Goal: Task Accomplishment & Management: Manage account settings

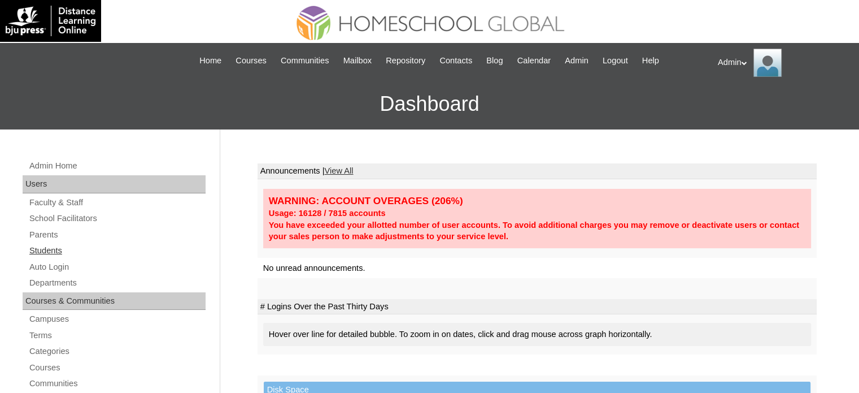
click at [45, 250] on link "Students" at bounding box center [116, 250] width 177 height 14
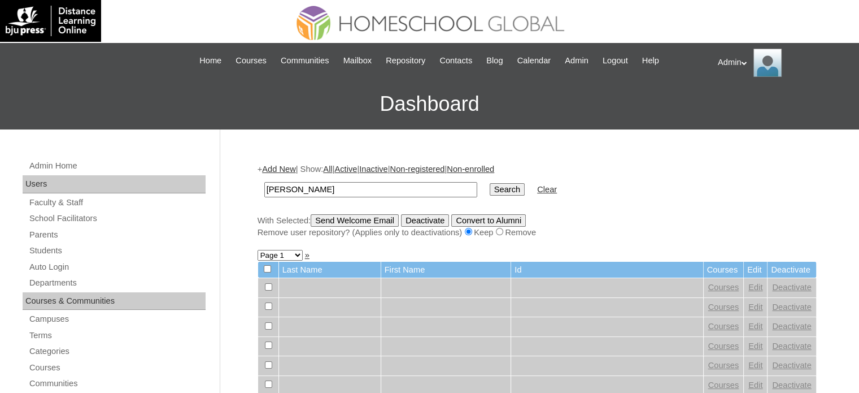
type input "Mercado"
click at [490, 194] on input "Search" at bounding box center [507, 189] width 35 height 12
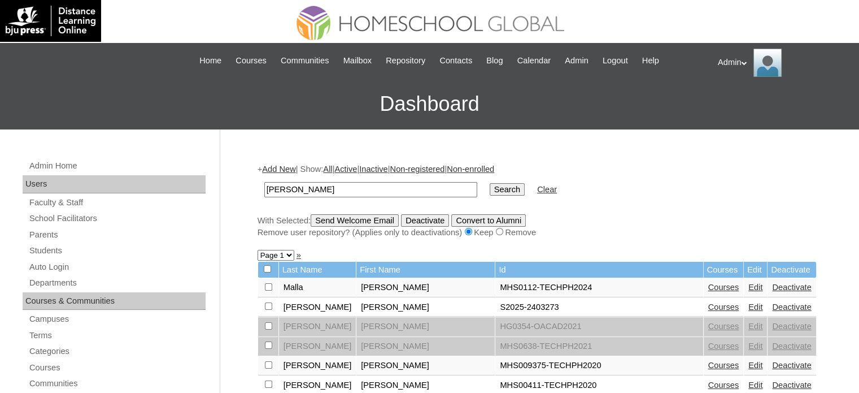
scroll to position [49, 0]
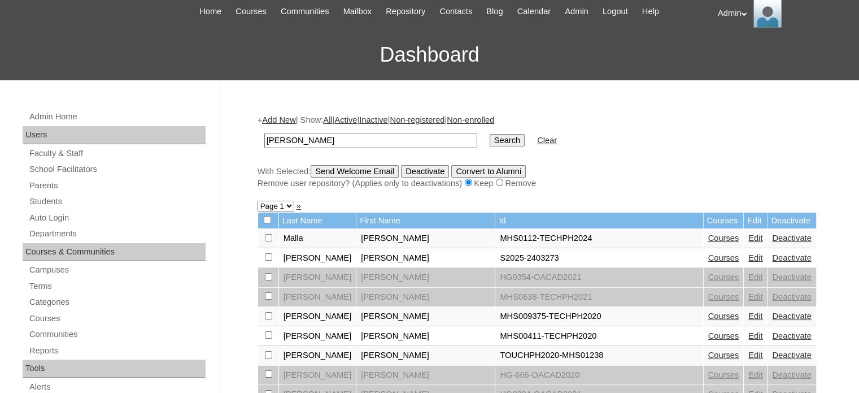
click at [708, 260] on link "Courses" at bounding box center [723, 257] width 31 height 9
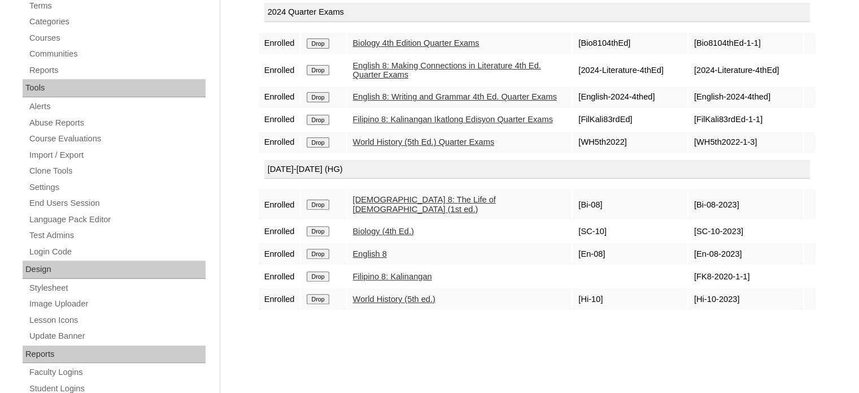
scroll to position [329, 0]
click at [479, 357] on div "Courses:Mercado Alysha Faye Enroll in New Course 2025 Quarter Exams Enrolled Dr…" at bounding box center [534, 201] width 565 height 756
click at [262, 95] on td "Enrolled" at bounding box center [280, 97] width 42 height 21
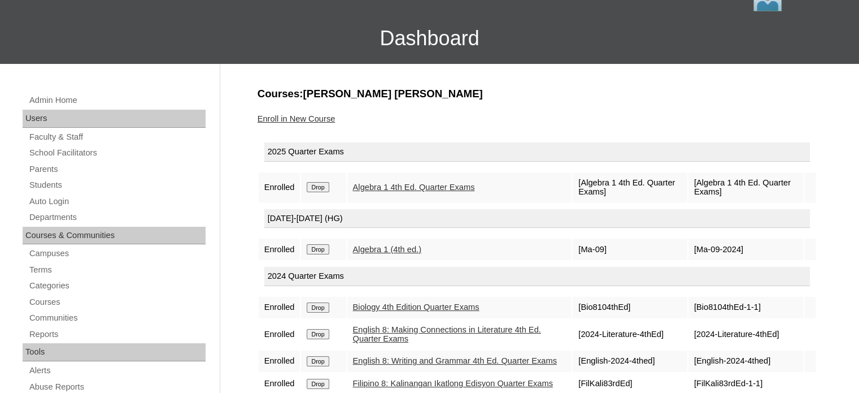
scroll to position [0, 0]
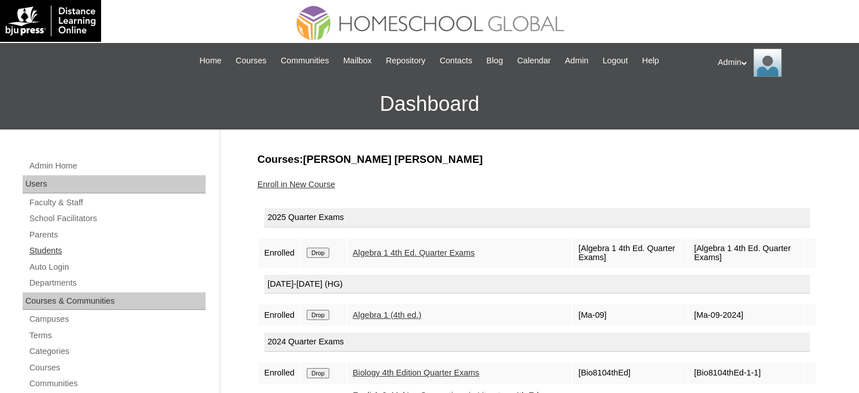
click at [57, 249] on link "Students" at bounding box center [116, 250] width 177 height 14
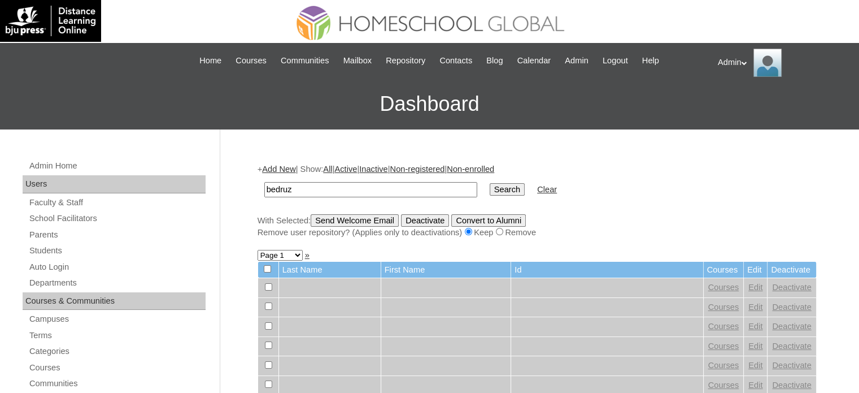
type input "Bedruz"
drag, startPoint x: 468, startPoint y: 197, endPoint x: 470, endPoint y: 190, distance: 6.4
click at [484, 190] on td "Search" at bounding box center [507, 189] width 46 height 27
click at [490, 190] on input "Search" at bounding box center [507, 189] width 35 height 12
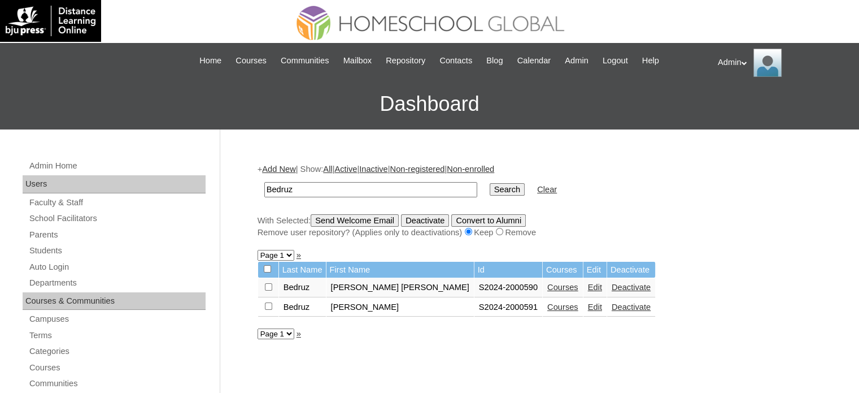
click at [547, 285] on link "Courses" at bounding box center [562, 286] width 31 height 9
click at [588, 285] on link "Edit" at bounding box center [595, 286] width 14 height 9
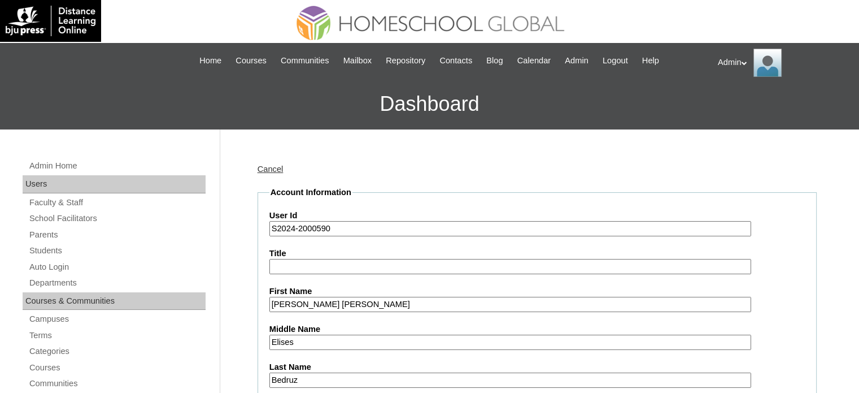
click at [291, 230] on input "S2024-2000590" at bounding box center [510, 228] width 482 height 15
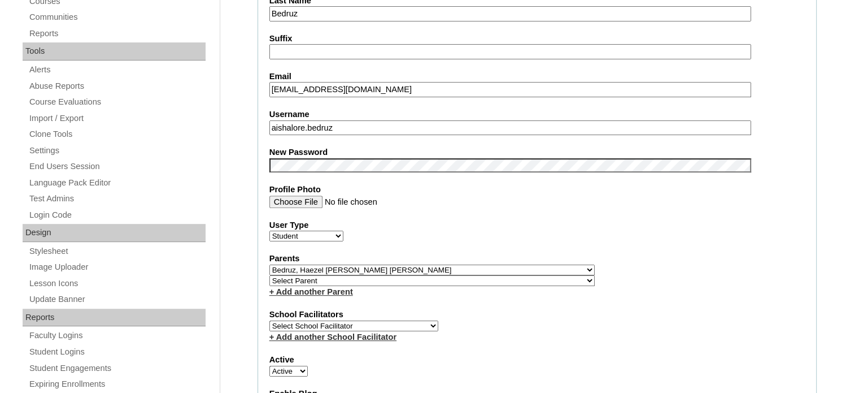
scroll to position [368, 0]
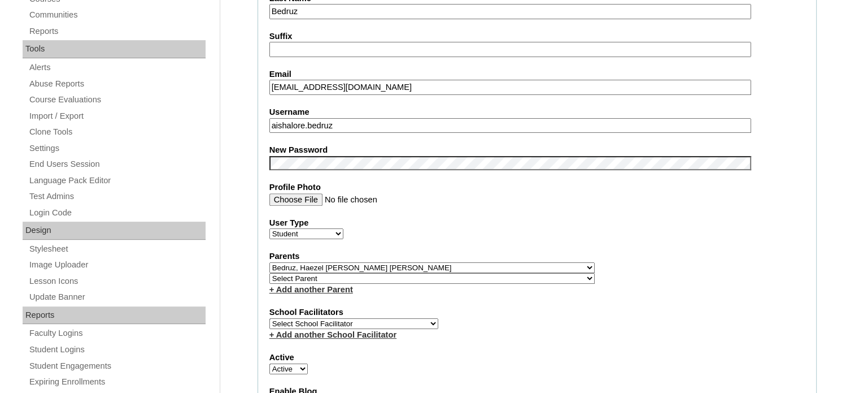
type input "S2025-2000590"
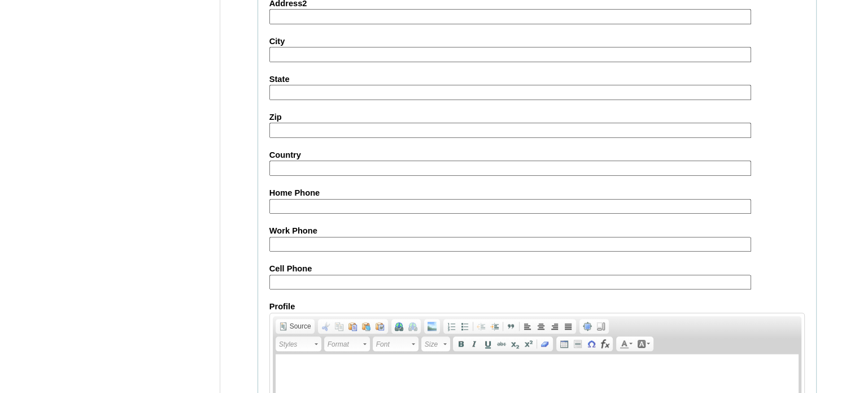
scroll to position [1316, 0]
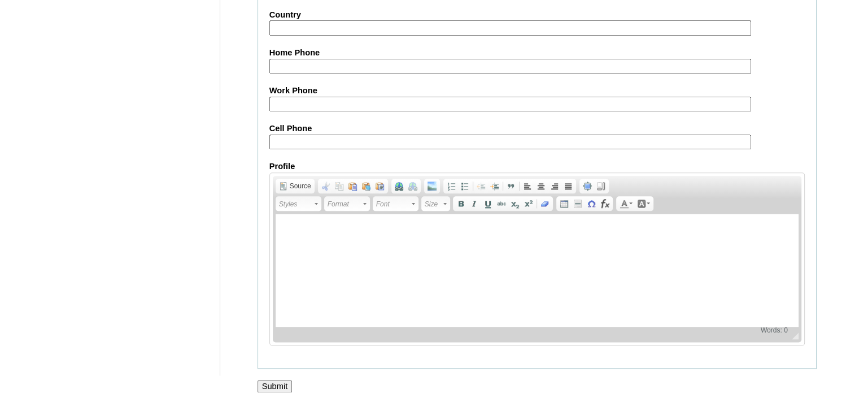
click at [278, 380] on input "Submit" at bounding box center [275, 386] width 35 height 12
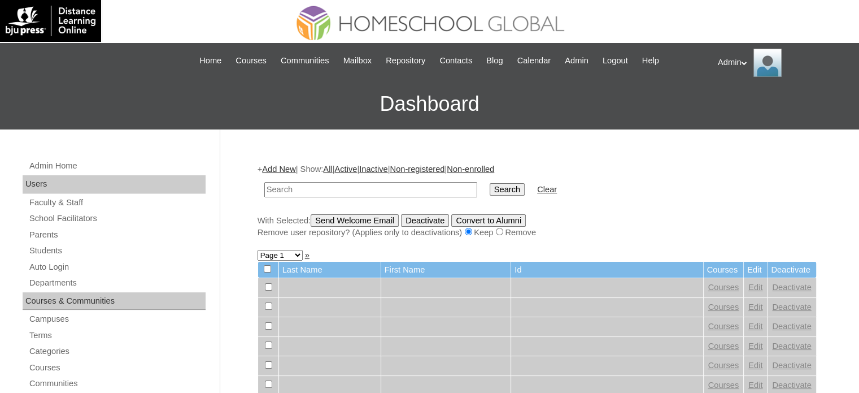
click at [410, 187] on input "text" at bounding box center [370, 189] width 213 height 15
click at [36, 228] on link "Parents" at bounding box center [116, 235] width 177 height 14
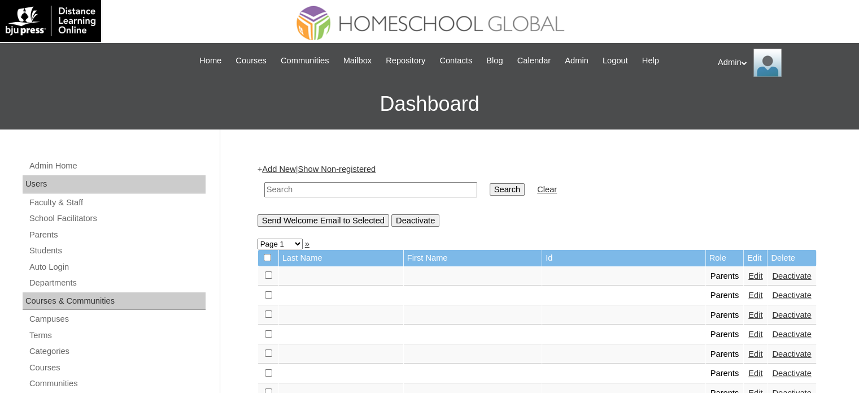
click at [298, 193] on input "text" at bounding box center [370, 189] width 213 height 15
type input "Bedruz"
click at [490, 194] on input "Search" at bounding box center [507, 189] width 35 height 12
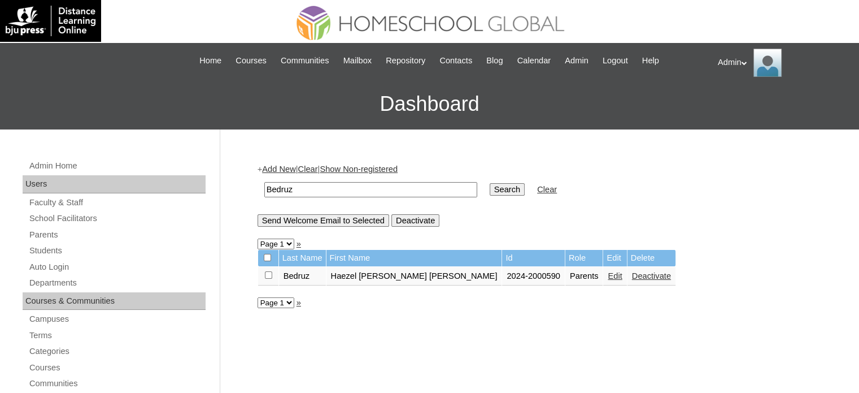
click at [608, 277] on link "Edit" at bounding box center [615, 275] width 14 height 9
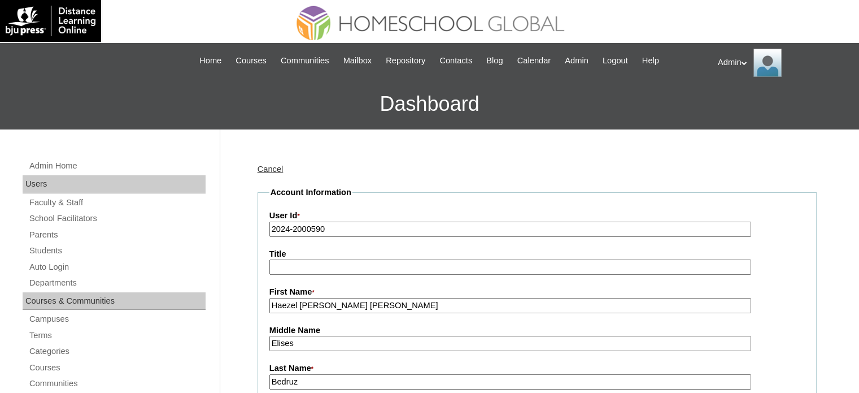
click at [288, 228] on input "2024-2000590" at bounding box center [510, 228] width 482 height 15
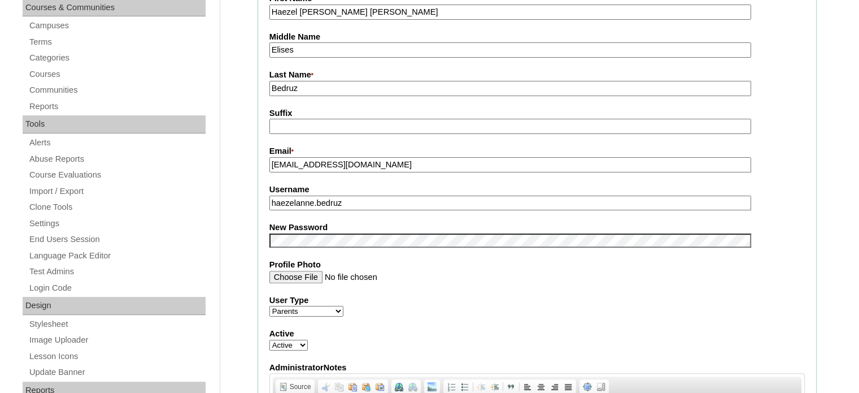
scroll to position [294, 0]
type input "2025-2000590"
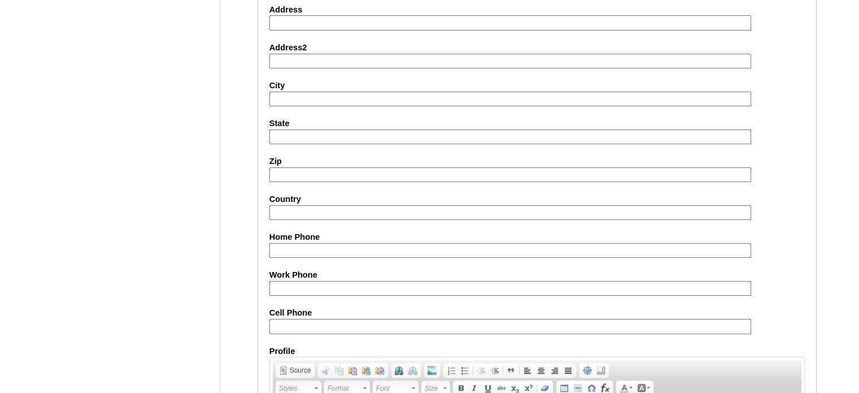
scroll to position [1080, 0]
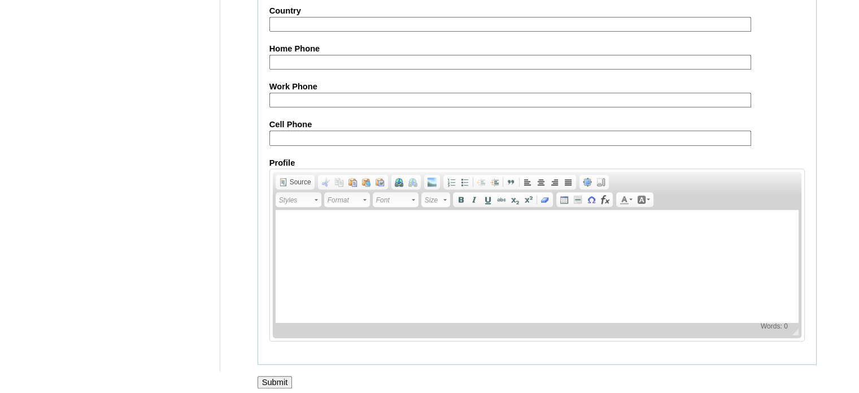
click at [282, 376] on input "Submit" at bounding box center [275, 382] width 35 height 12
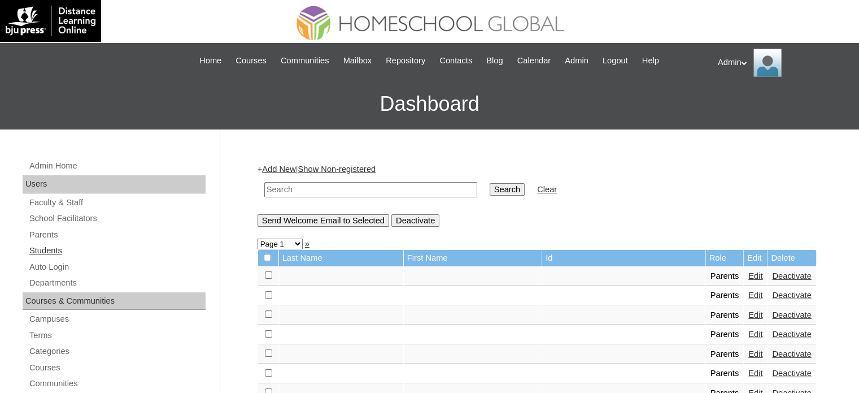
click at [43, 254] on link "Students" at bounding box center [116, 250] width 177 height 14
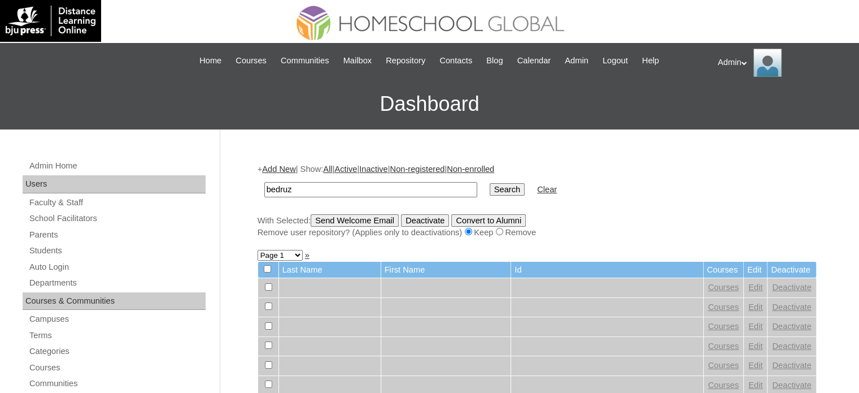
type input "bedruz"
click at [490, 183] on input "Search" at bounding box center [507, 189] width 35 height 12
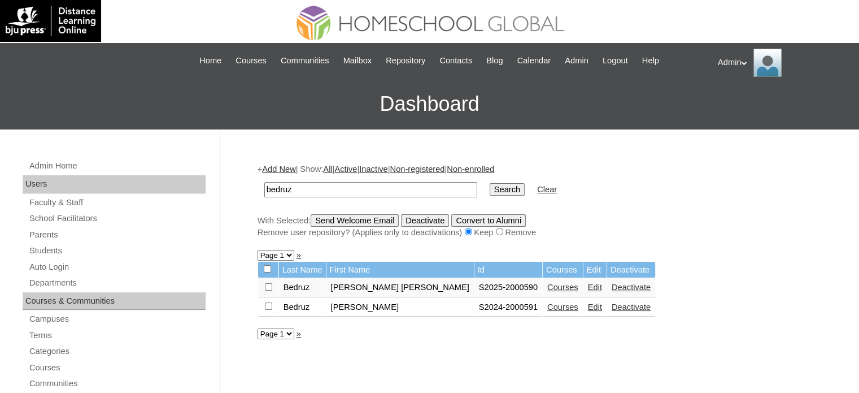
click at [547, 283] on link "Courses" at bounding box center [562, 286] width 31 height 9
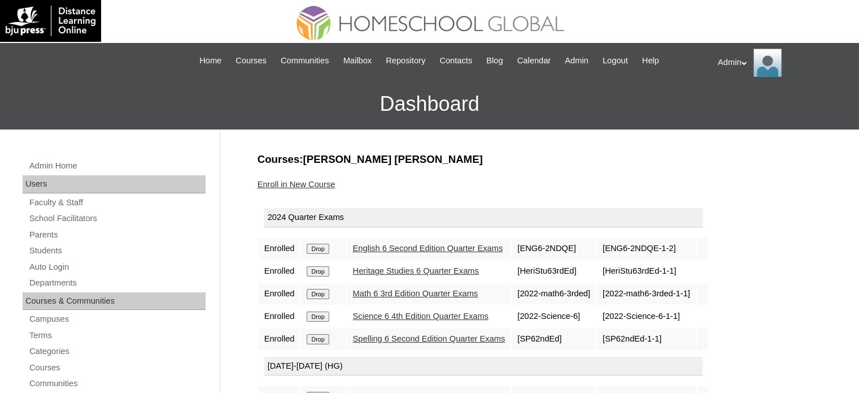
click at [321, 250] on input "Drop" at bounding box center [318, 248] width 22 height 10
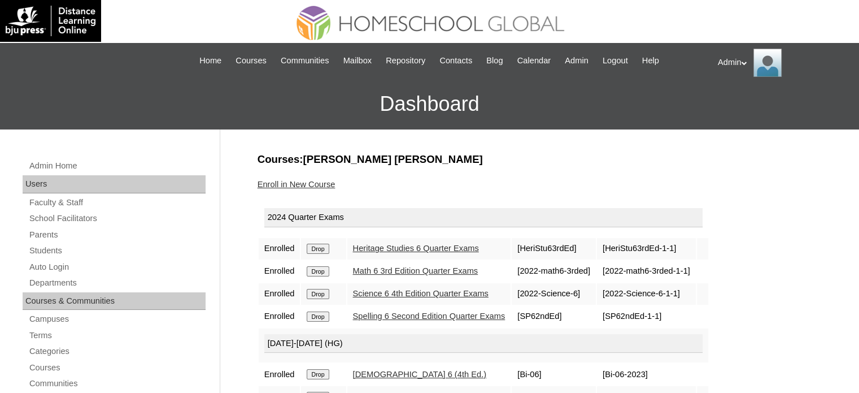
click at [323, 244] on input "Drop" at bounding box center [318, 248] width 22 height 10
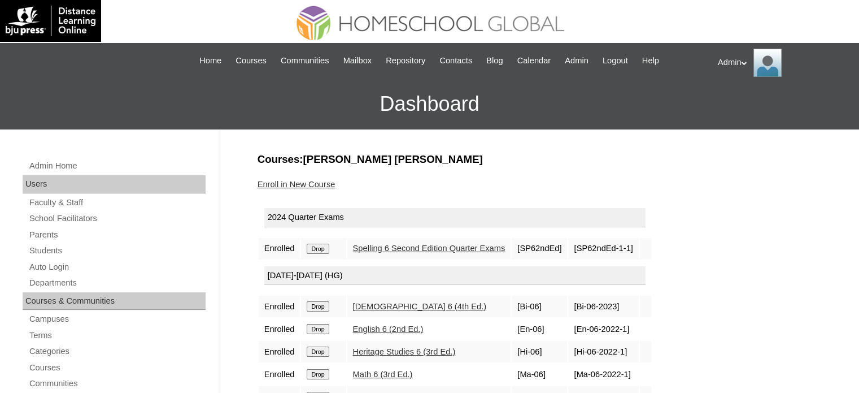
click at [321, 244] on input "Drop" at bounding box center [318, 248] width 22 height 10
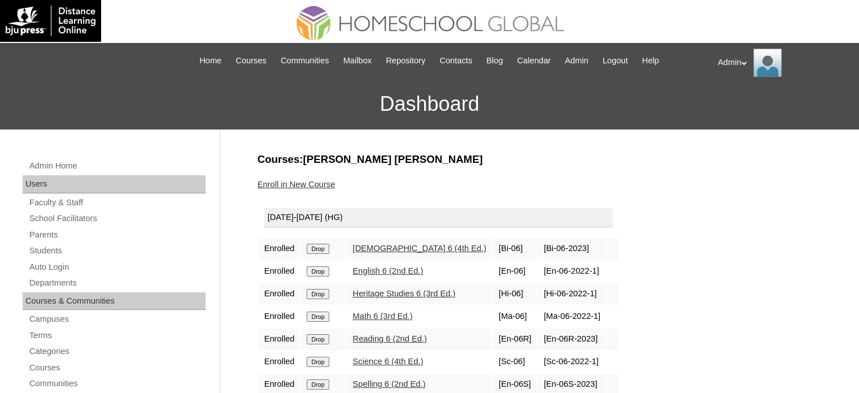
click at [317, 243] on input "Drop" at bounding box center [318, 248] width 22 height 10
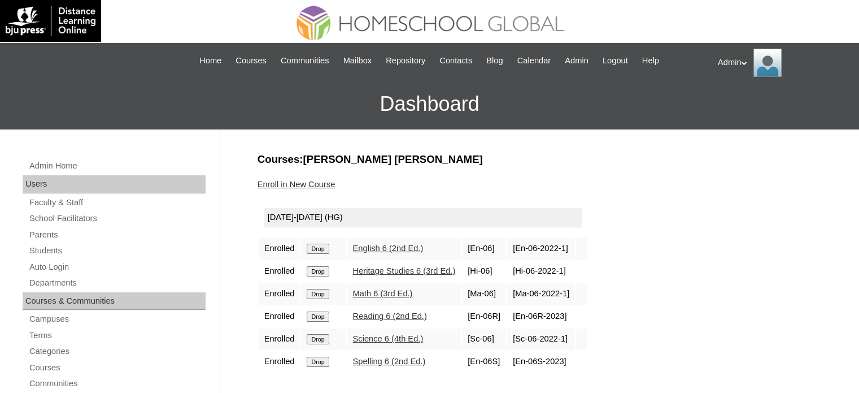
click at [315, 248] on input "Drop" at bounding box center [318, 248] width 22 height 10
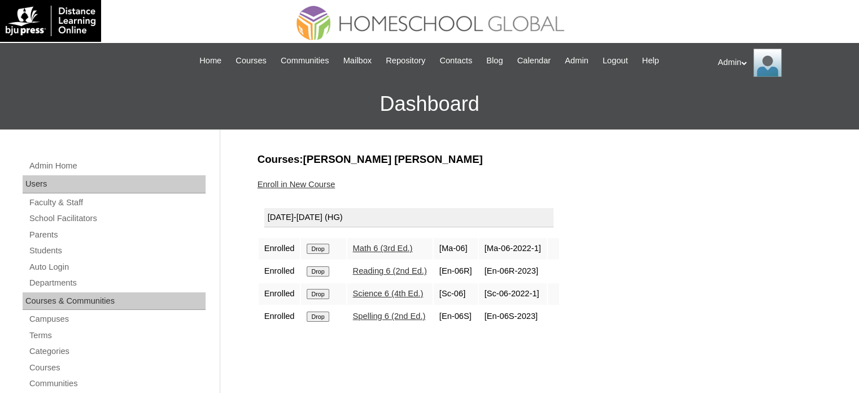
click at [315, 248] on input "Drop" at bounding box center [318, 248] width 22 height 10
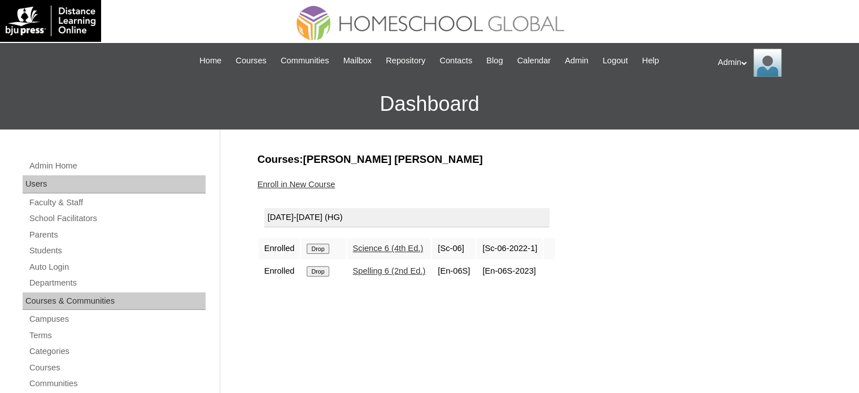
click at [315, 248] on input "Drop" at bounding box center [318, 248] width 22 height 10
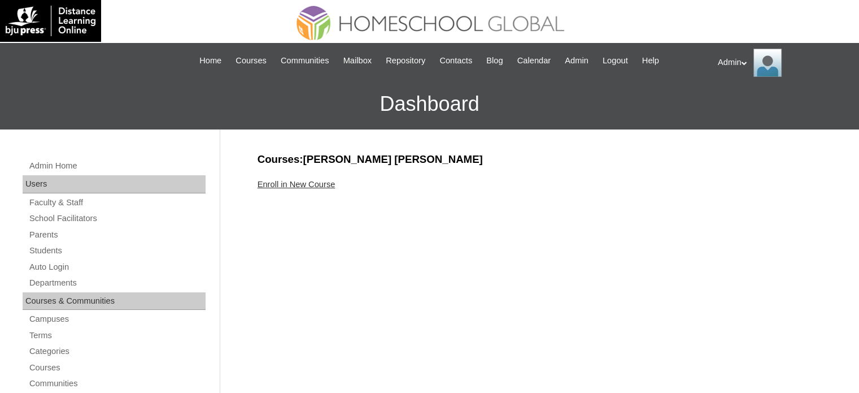
click at [313, 185] on link "Enroll in New Course" at bounding box center [297, 184] width 78 height 9
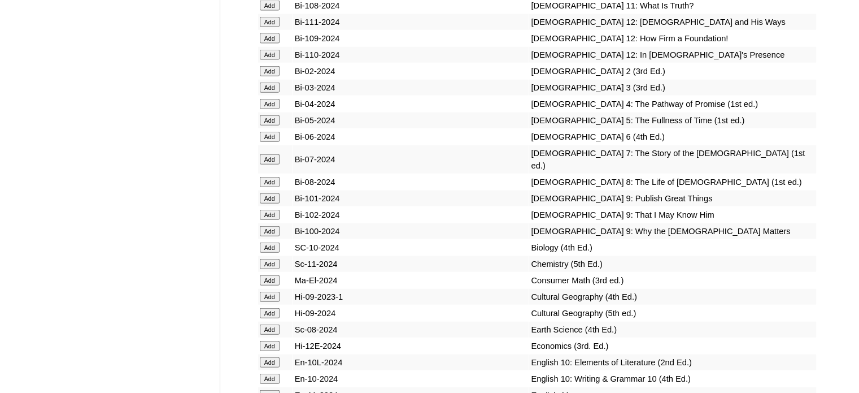
scroll to position [7165, 0]
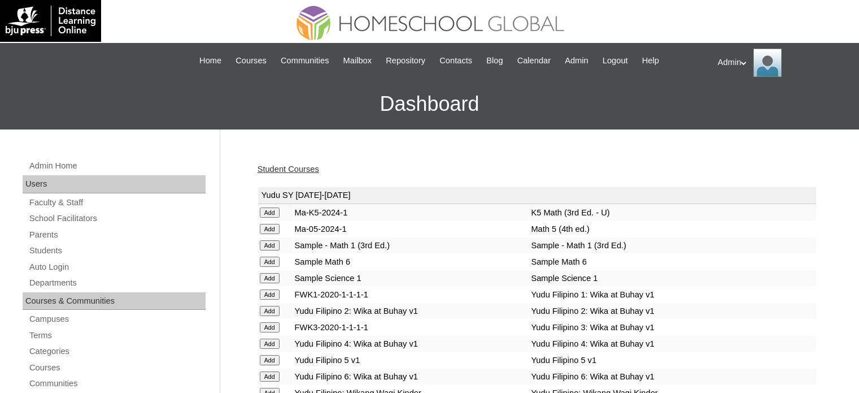
scroll to position [2621, 0]
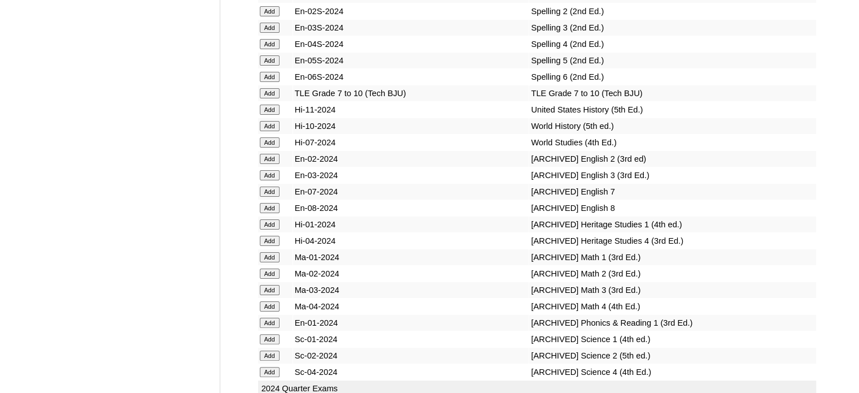
scroll to position [5265, 0]
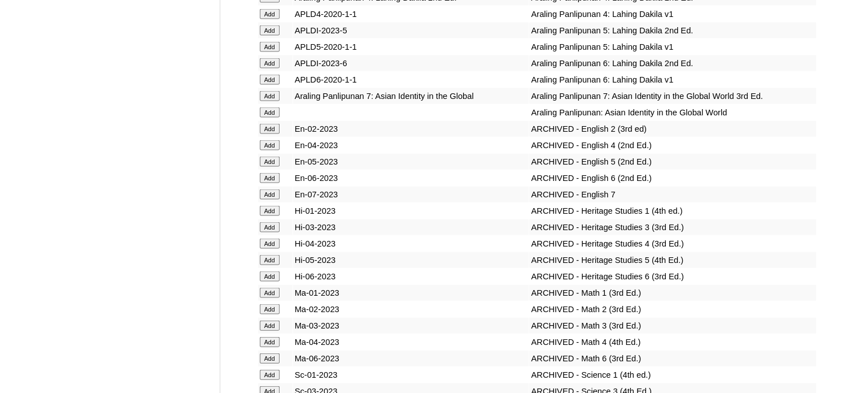
scroll to position [7539, 0]
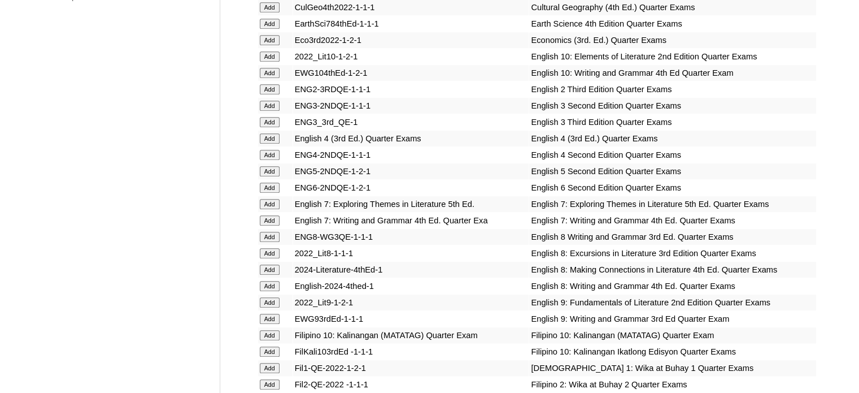
scroll to position [886, 0]
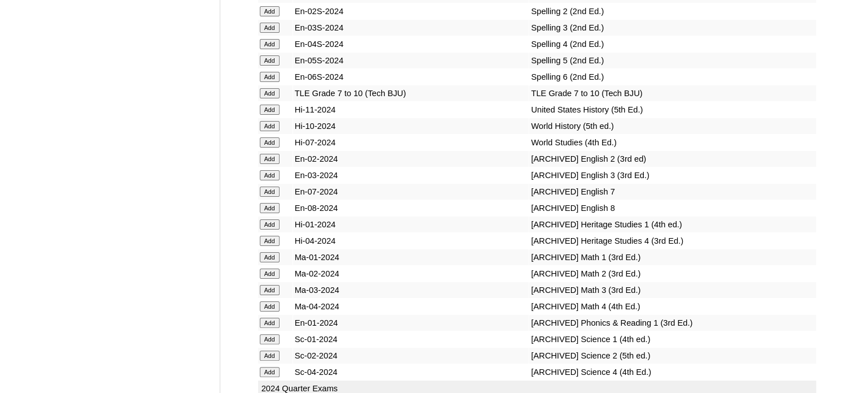
scroll to position [5265, 0]
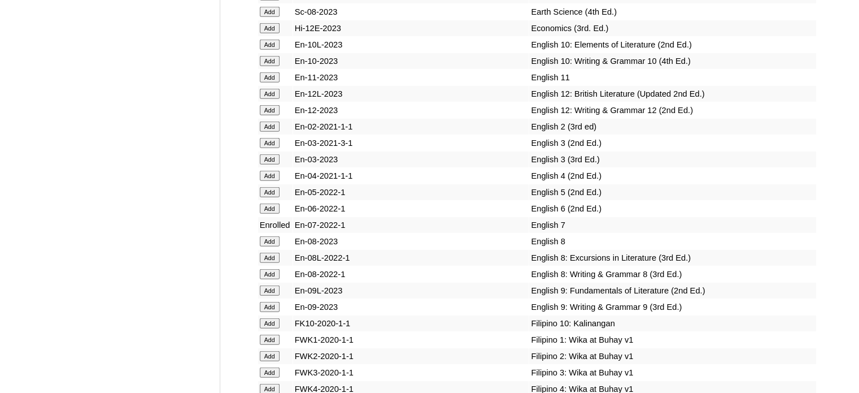
scroll to position [10008, 0]
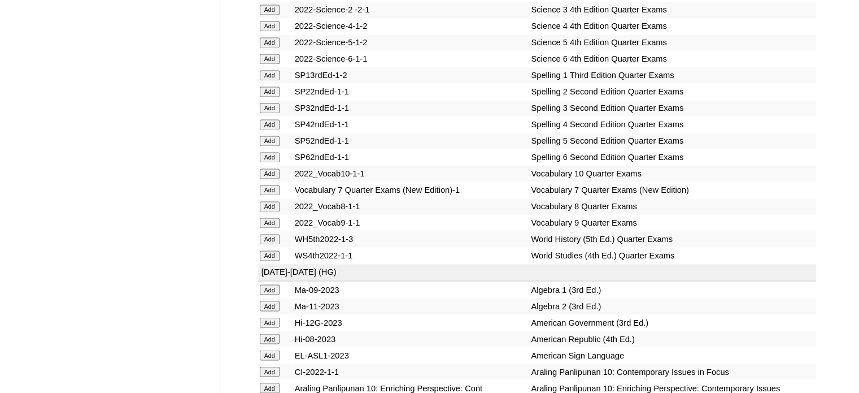
scroll to position [10024, 0]
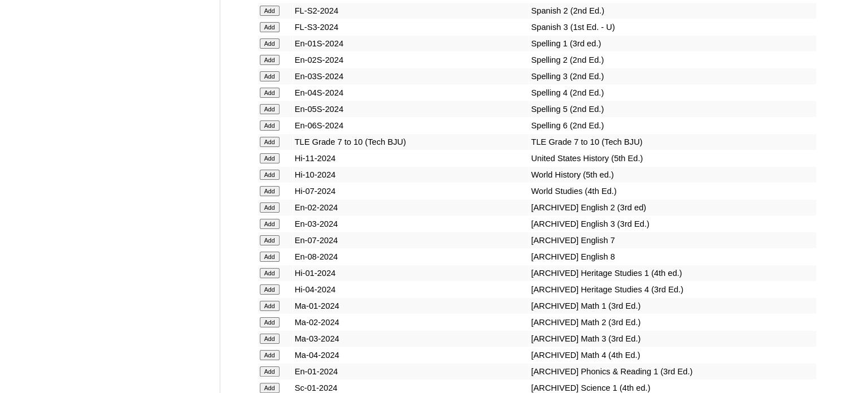
scroll to position [6221, 0]
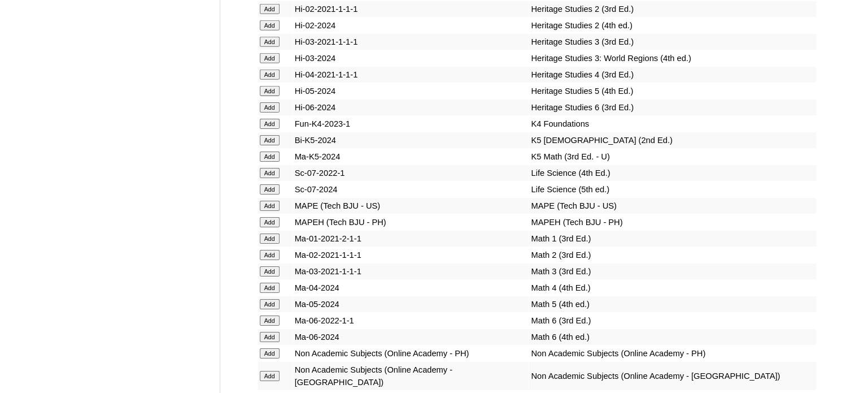
scroll to position [5733, 0]
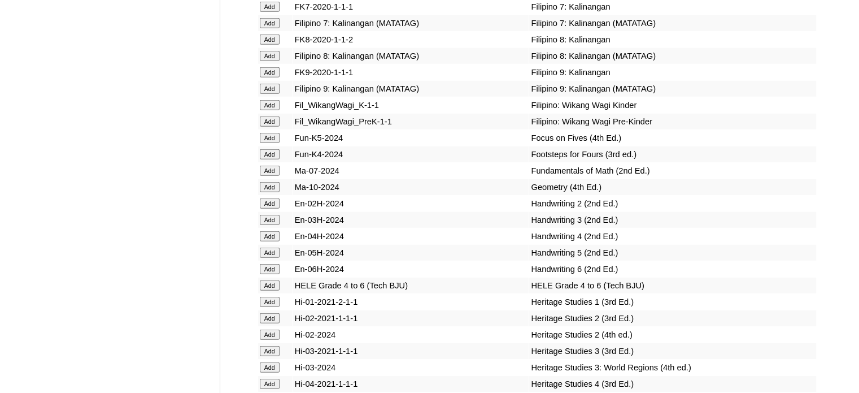
scroll to position [5586, 0]
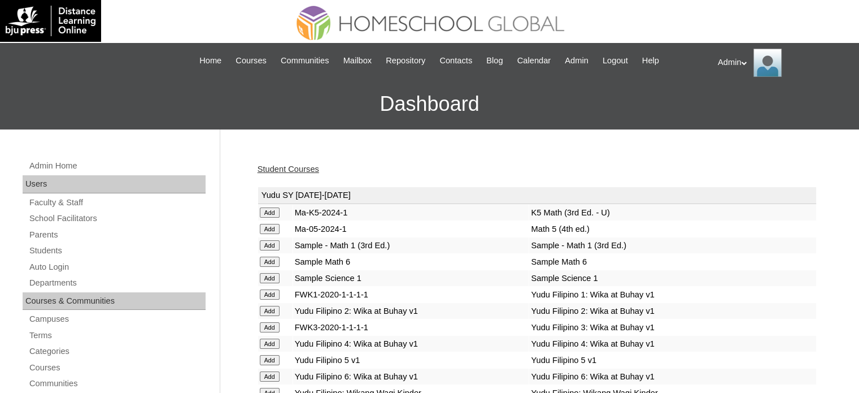
click at [298, 167] on link "Student Courses" at bounding box center [289, 168] width 62 height 9
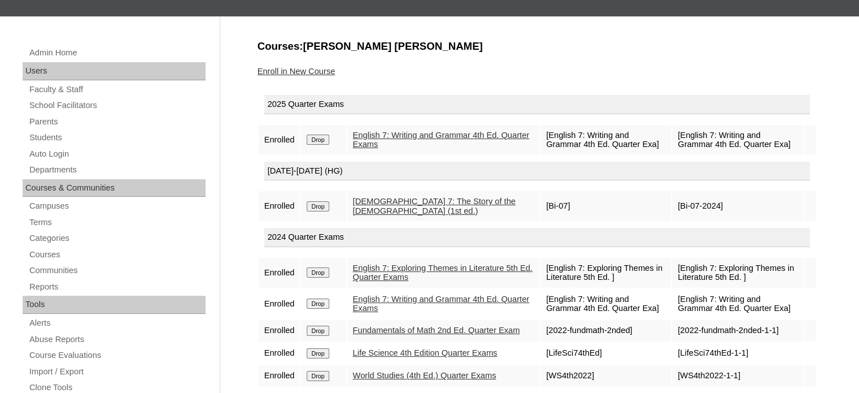
scroll to position [114, 0]
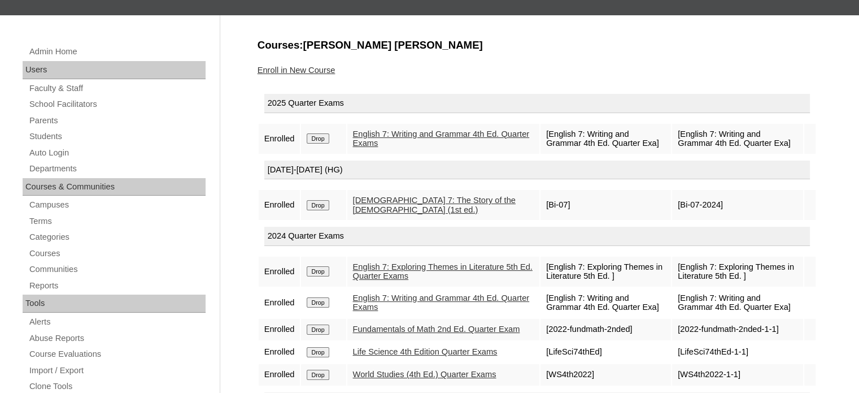
click at [321, 135] on input "Drop" at bounding box center [318, 138] width 22 height 10
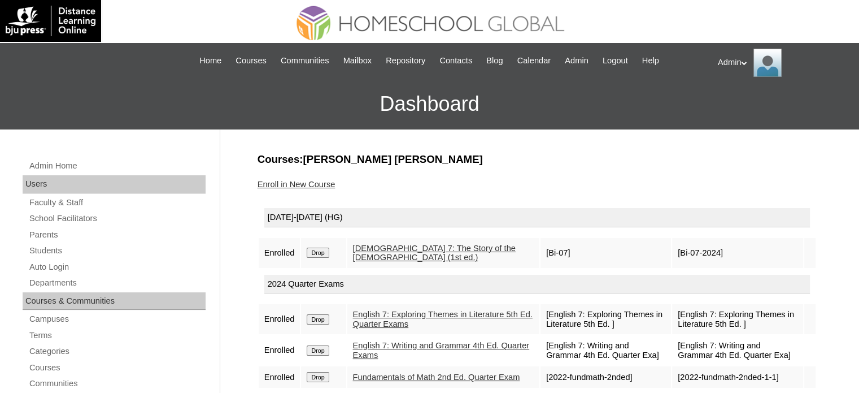
click at [324, 250] on input "Drop" at bounding box center [318, 252] width 22 height 10
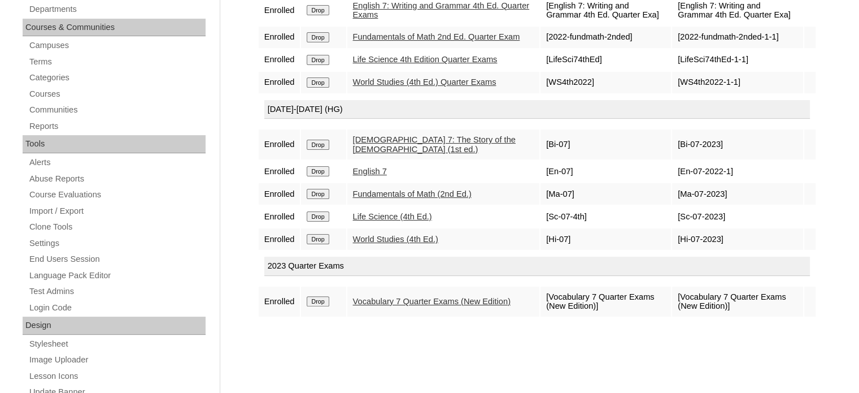
scroll to position [274, 0]
click at [323, 306] on td "Drop" at bounding box center [323, 300] width 45 height 30
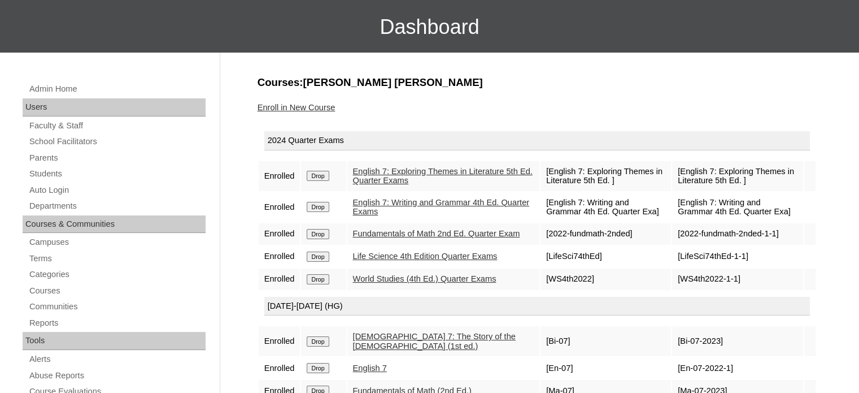
scroll to position [77, 0]
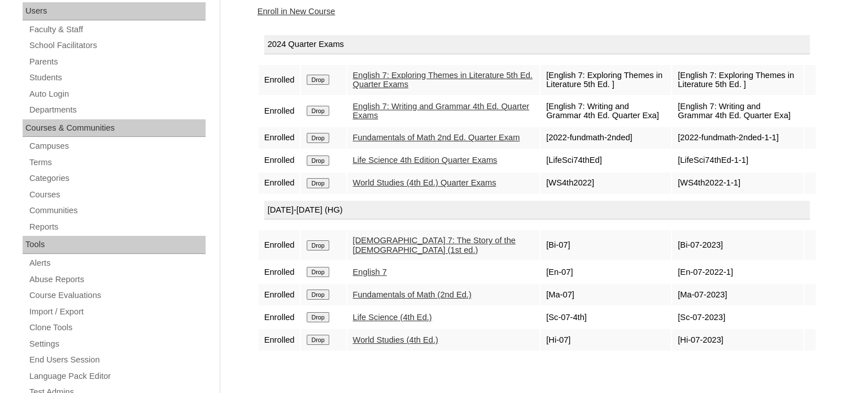
scroll to position [174, 0]
click at [295, 13] on link "Enroll in New Course" at bounding box center [297, 10] width 78 height 9
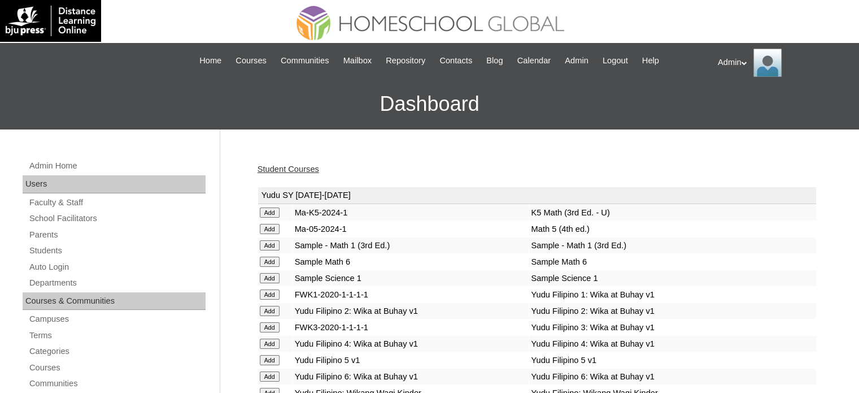
click at [300, 173] on link "Student Courses" at bounding box center [289, 168] width 62 height 9
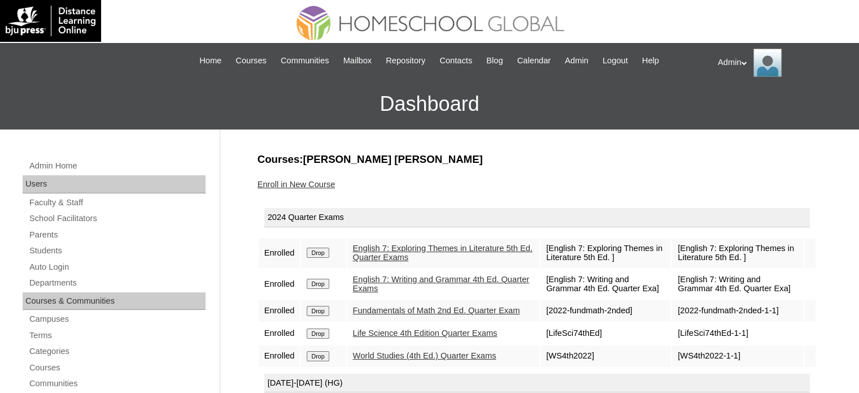
click at [323, 182] on link "Enroll in New Course" at bounding box center [297, 184] width 78 height 9
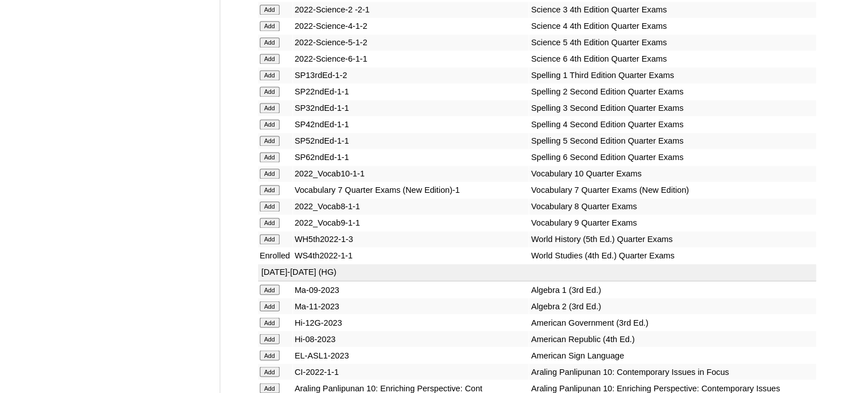
scroll to position [10024, 0]
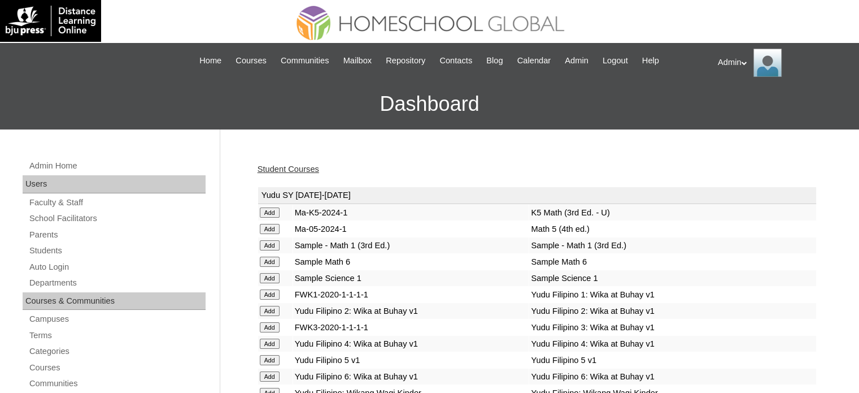
click at [290, 169] on link "Student Courses" at bounding box center [289, 168] width 62 height 9
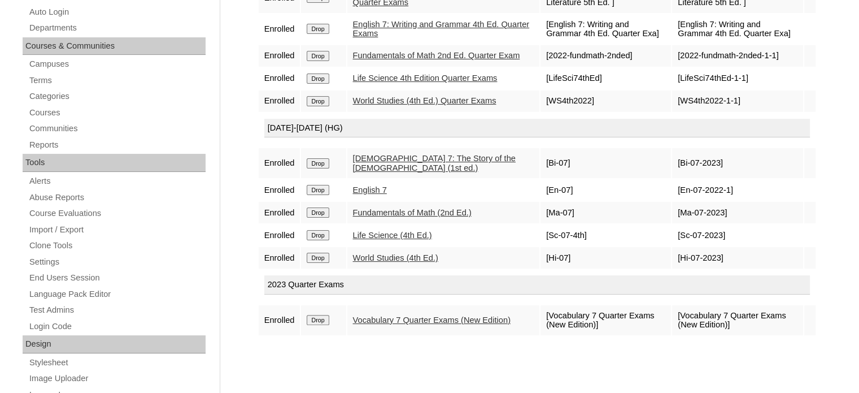
scroll to position [255, 0]
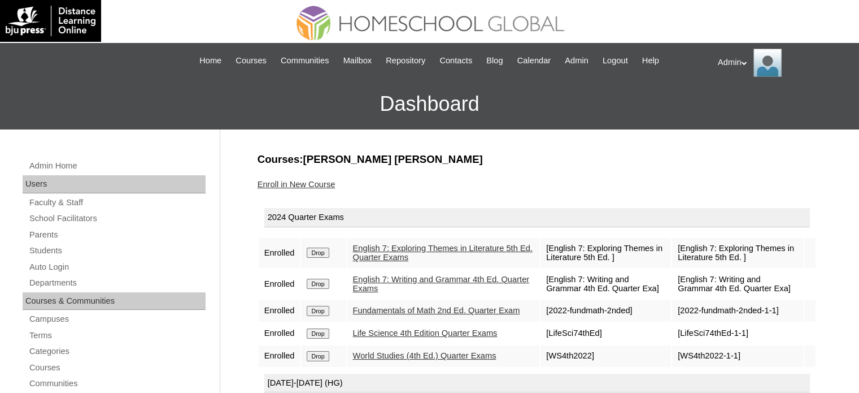
click at [310, 181] on link "Enroll in New Course" at bounding box center [297, 184] width 78 height 9
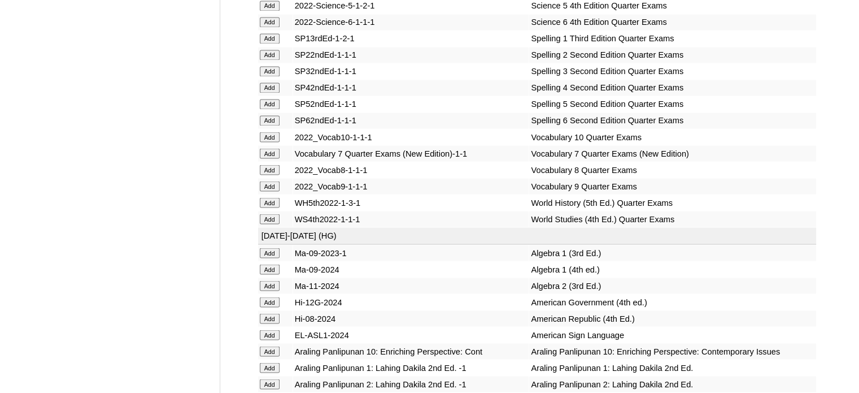
scroll to position [6156, 0]
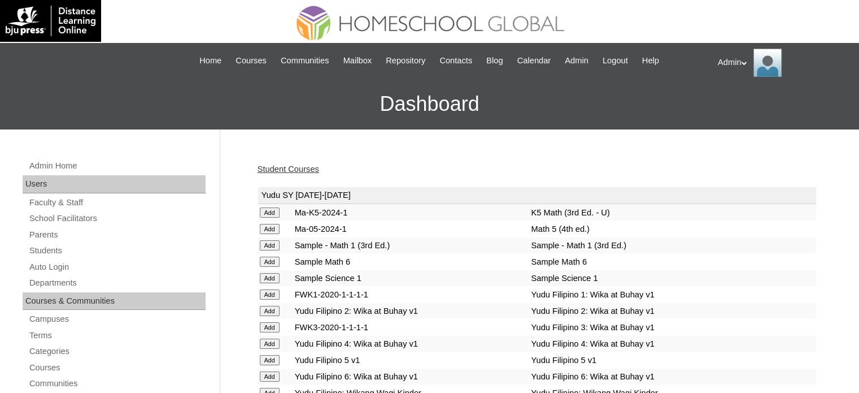
click at [291, 167] on link "Student Courses" at bounding box center [289, 168] width 62 height 9
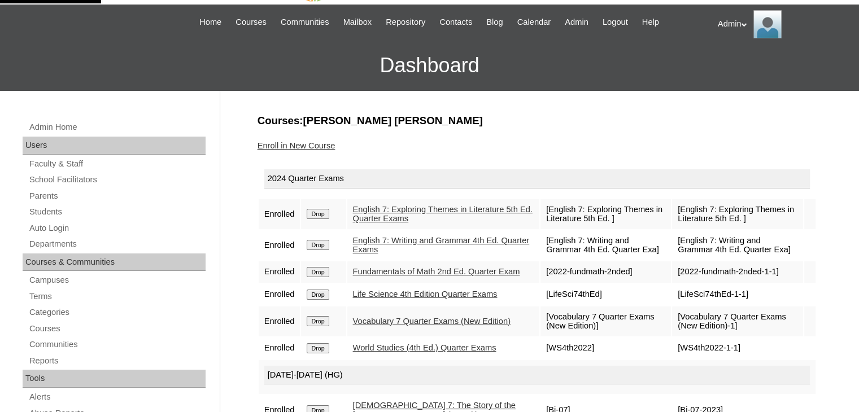
scroll to position [38, 0]
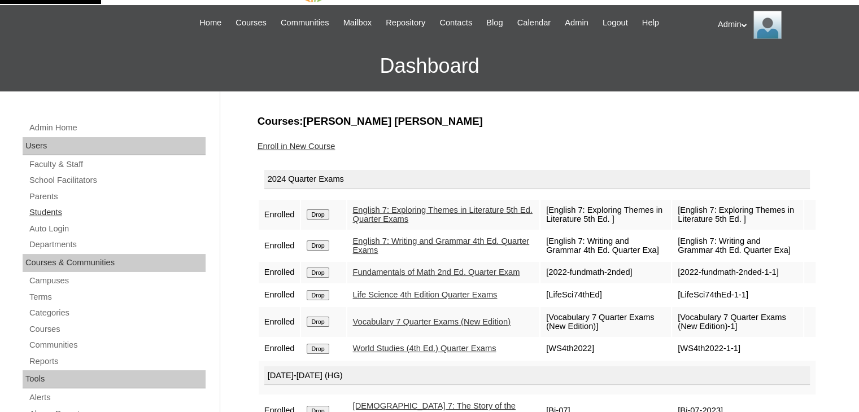
click at [69, 212] on link "Students" at bounding box center [116, 213] width 177 height 14
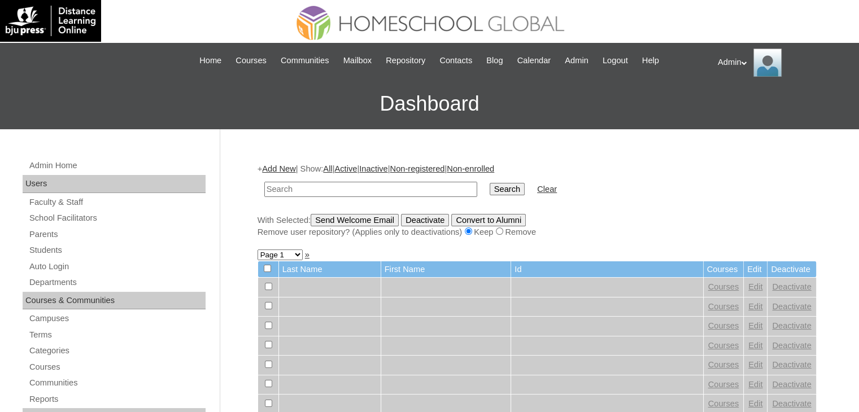
click at [305, 185] on input "text" at bounding box center [370, 189] width 213 height 15
type input "bedruz"
click at [490, 193] on input "Search" at bounding box center [507, 189] width 35 height 12
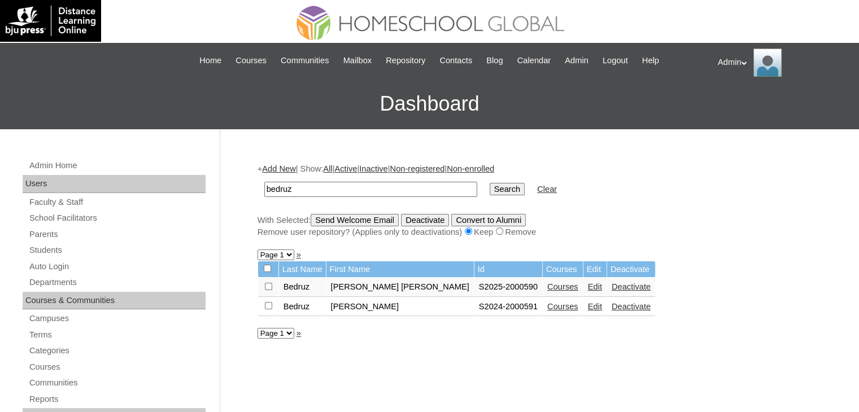
click at [588, 308] on link "Edit" at bounding box center [595, 306] width 14 height 9
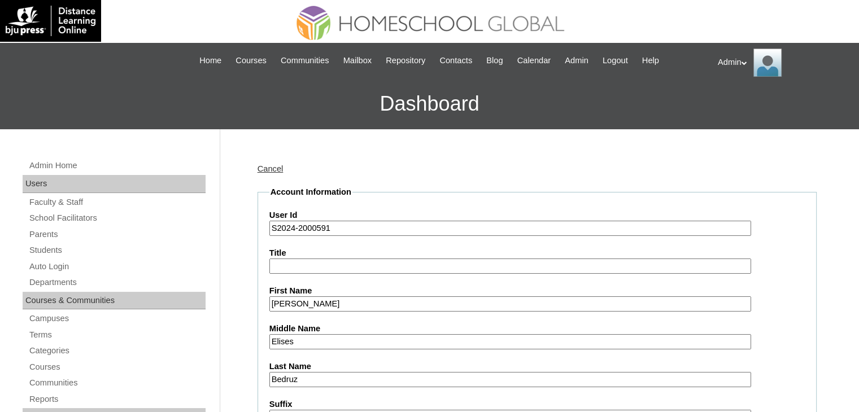
click at [291, 232] on input "S2024-2000591" at bounding box center [510, 228] width 482 height 15
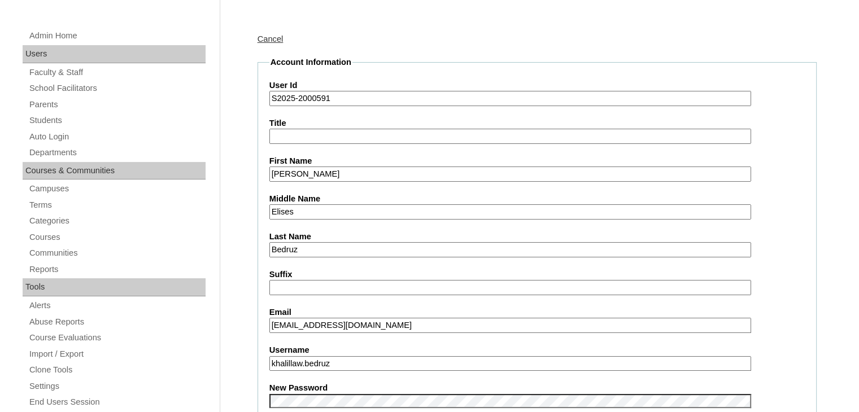
scroll to position [150, 0]
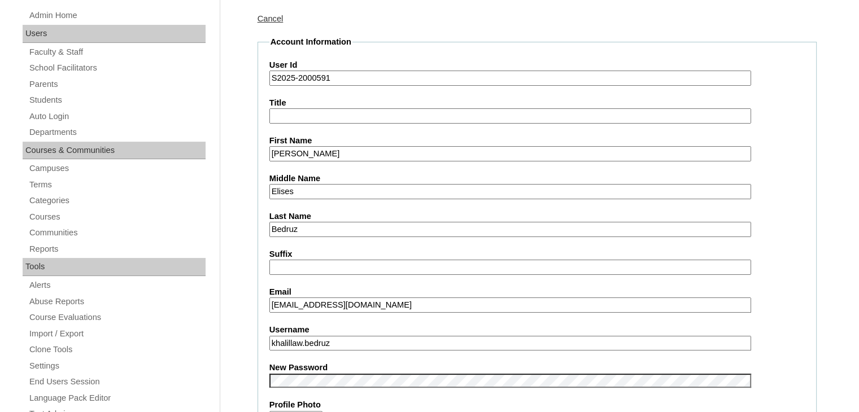
type input "S2025-2000591"
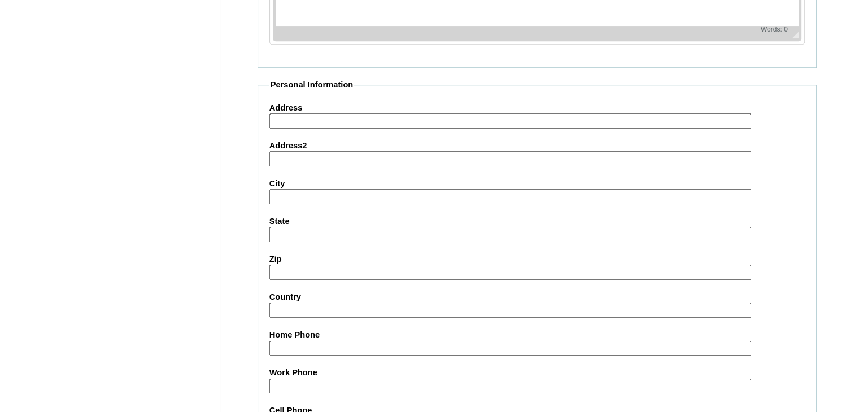
scroll to position [1297, 0]
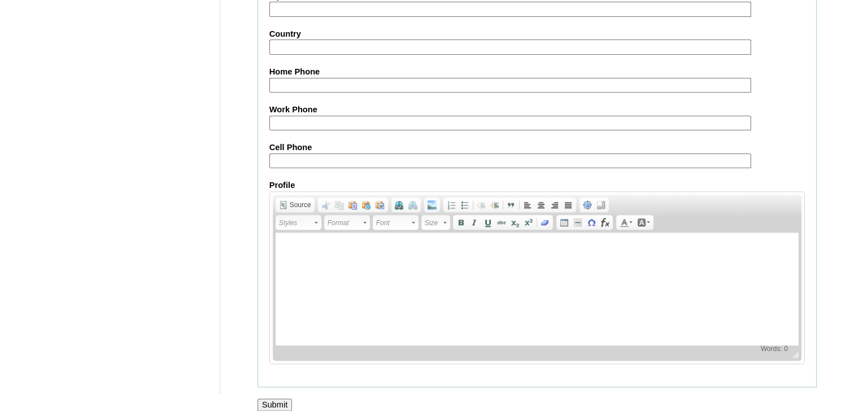
click at [280, 399] on input "Submit" at bounding box center [275, 405] width 35 height 12
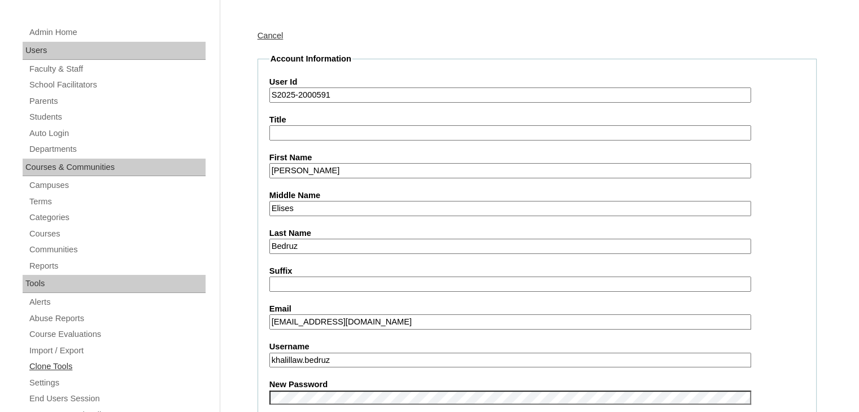
scroll to position [0, 0]
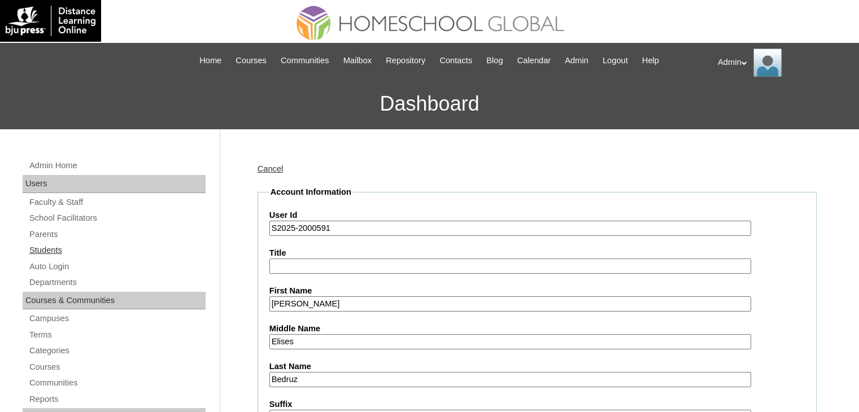
click at [56, 249] on link "Students" at bounding box center [116, 250] width 177 height 14
